Goal: Check status: Check status

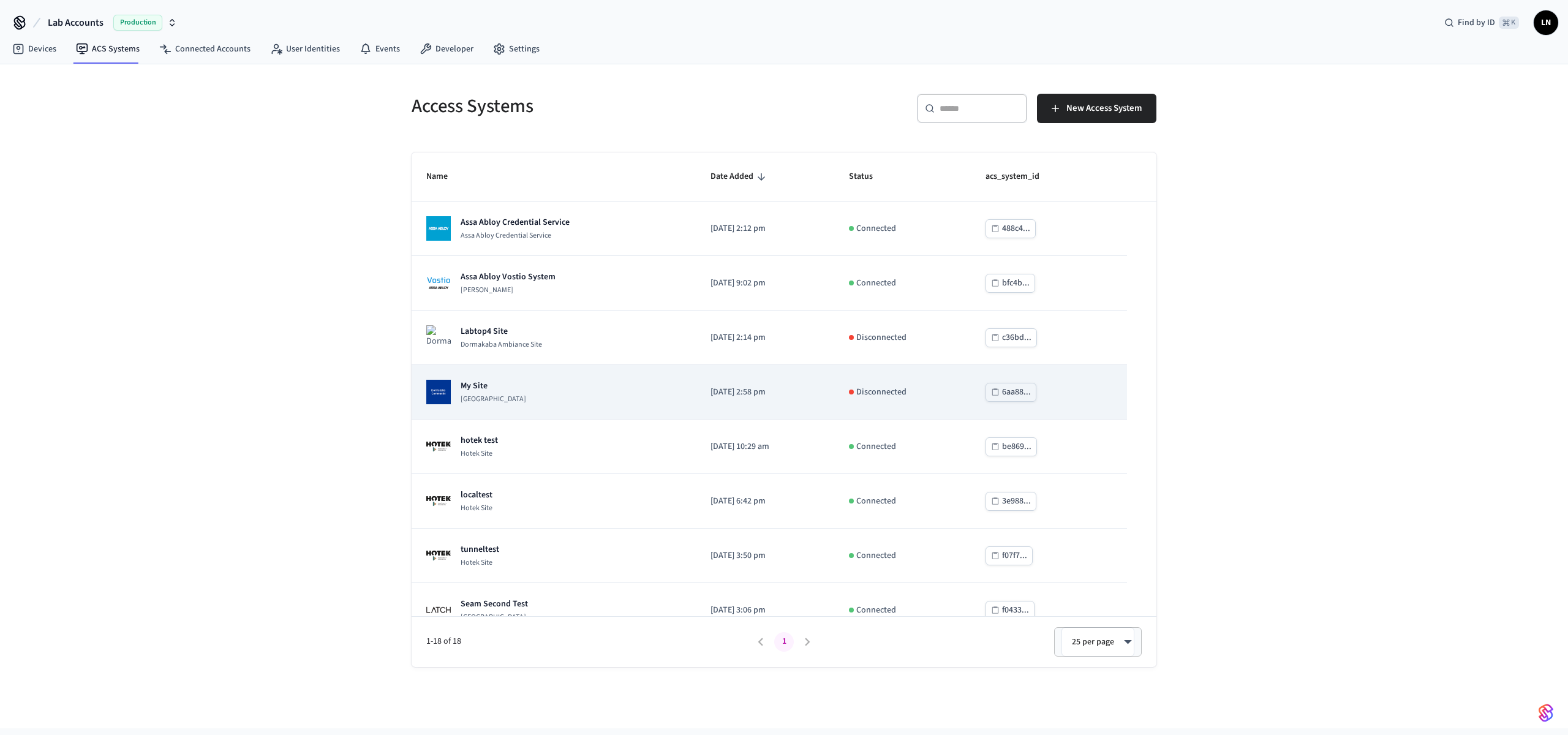
click at [696, 402] on td "[DATE] 2:58 pm" at bounding box center [765, 392] width 139 height 55
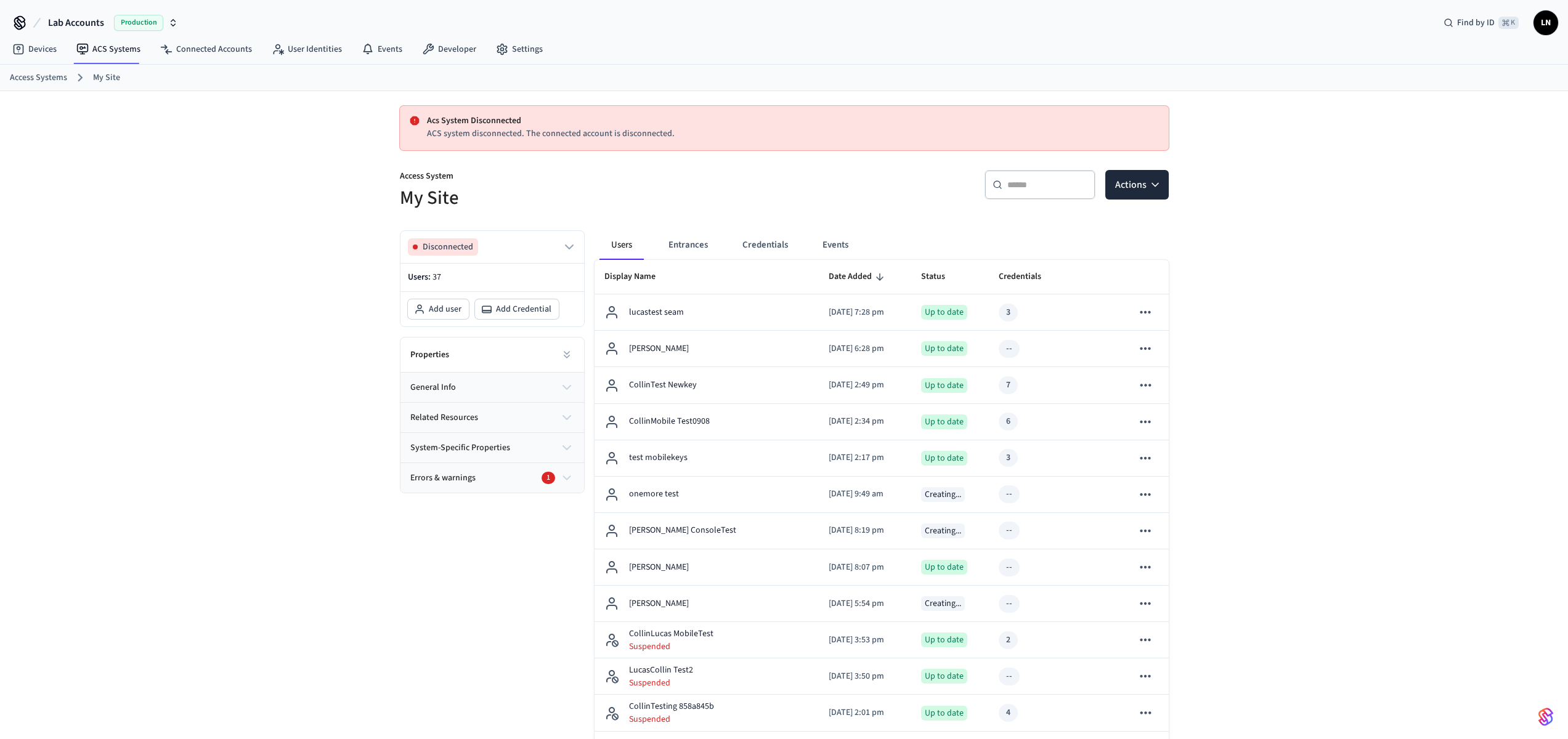
click at [516, 488] on button "Errors & warnings 1" at bounding box center [492, 478] width 183 height 30
click at [518, 357] on div "Properties" at bounding box center [492, 355] width 183 height 35
click at [548, 357] on div "Properties" at bounding box center [492, 355] width 183 height 35
click at [569, 356] on icon at bounding box center [566, 355] width 12 height 12
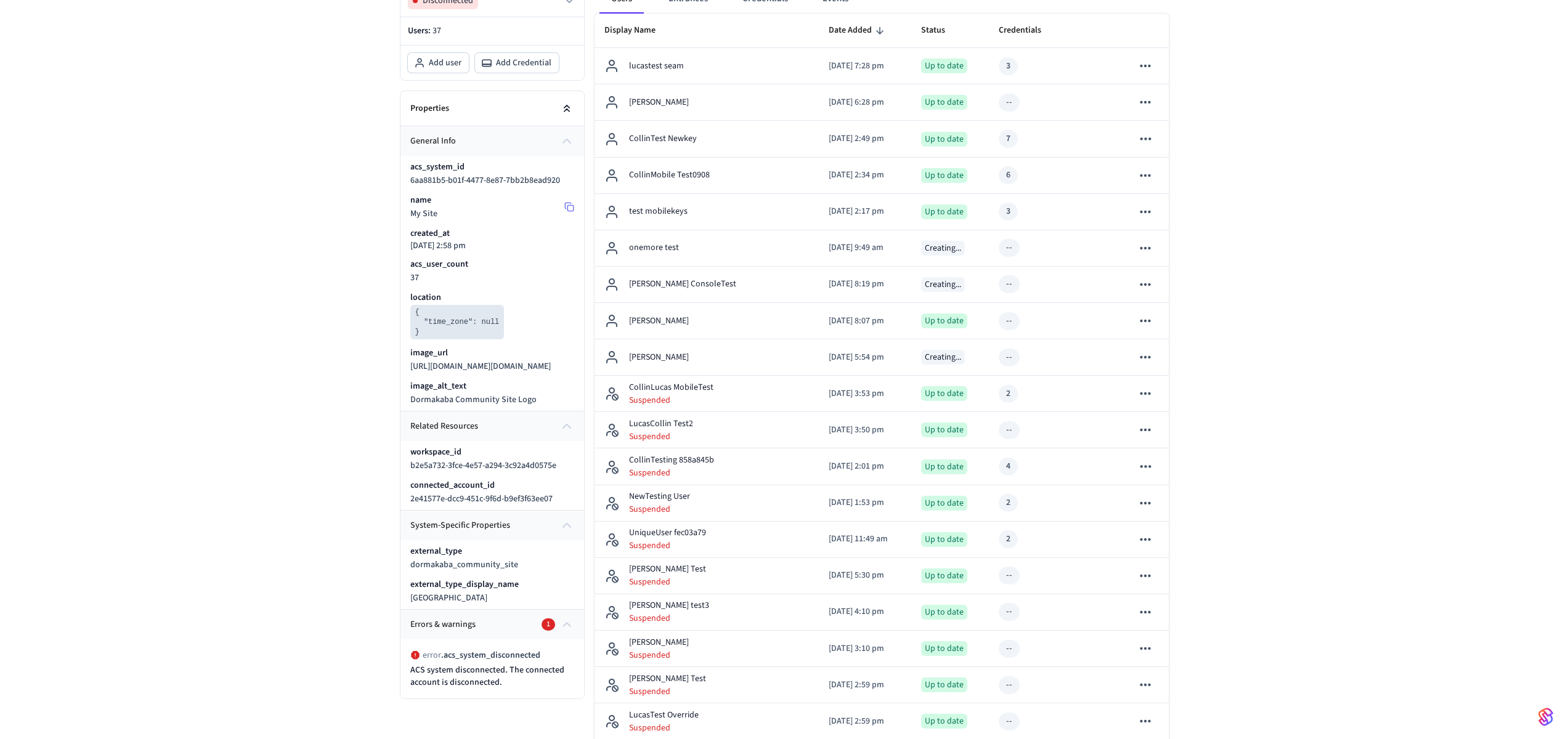
scroll to position [254, 0]
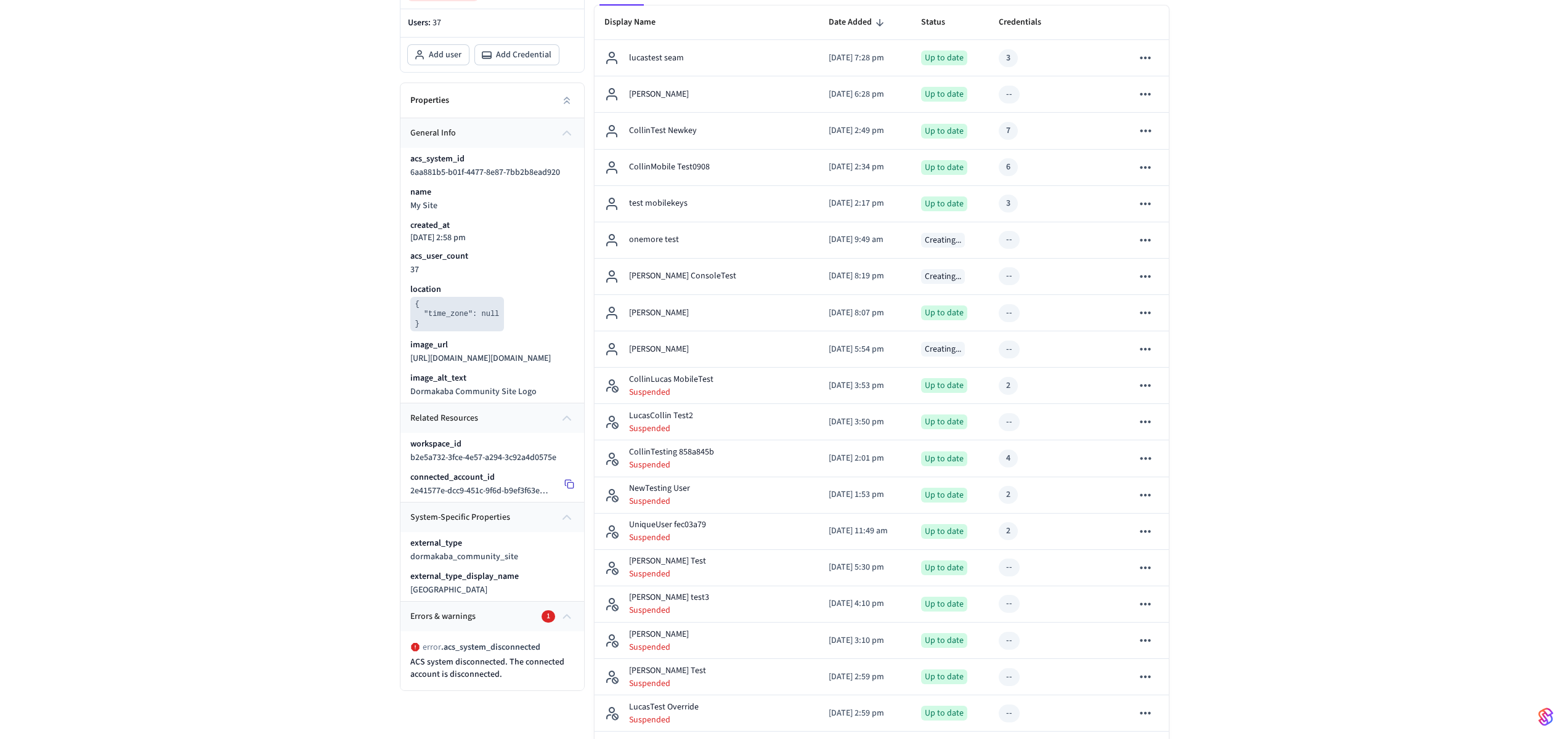
click at [564, 489] on icon at bounding box center [569, 484] width 10 height 10
